Goal: Task Accomplishment & Management: Manage account settings

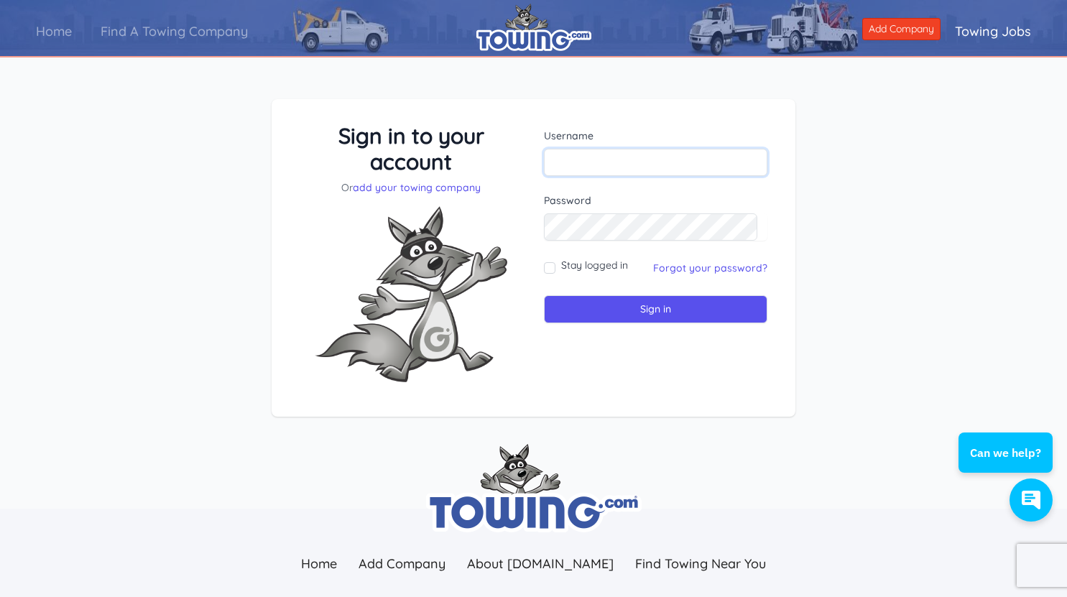
click at [648, 166] on input "text" at bounding box center [655, 162] width 223 height 27
click at [874, 187] on div "Sign in to your account Or add your towing company Username Sign in" at bounding box center [533, 269] width 1067 height 409
click at [675, 164] on input "text" at bounding box center [655, 162] width 223 height 27
click at [997, 190] on div "Sign in to your account Or add your towing company Username Sign in" at bounding box center [533, 269] width 1067 height 409
